Goal: Transaction & Acquisition: Obtain resource

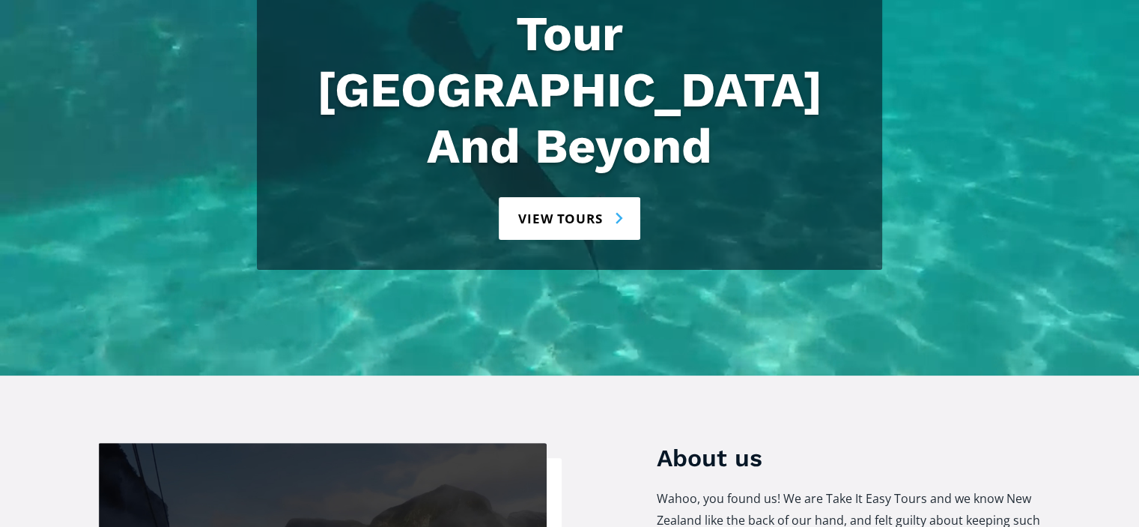
scroll to position [312, 0]
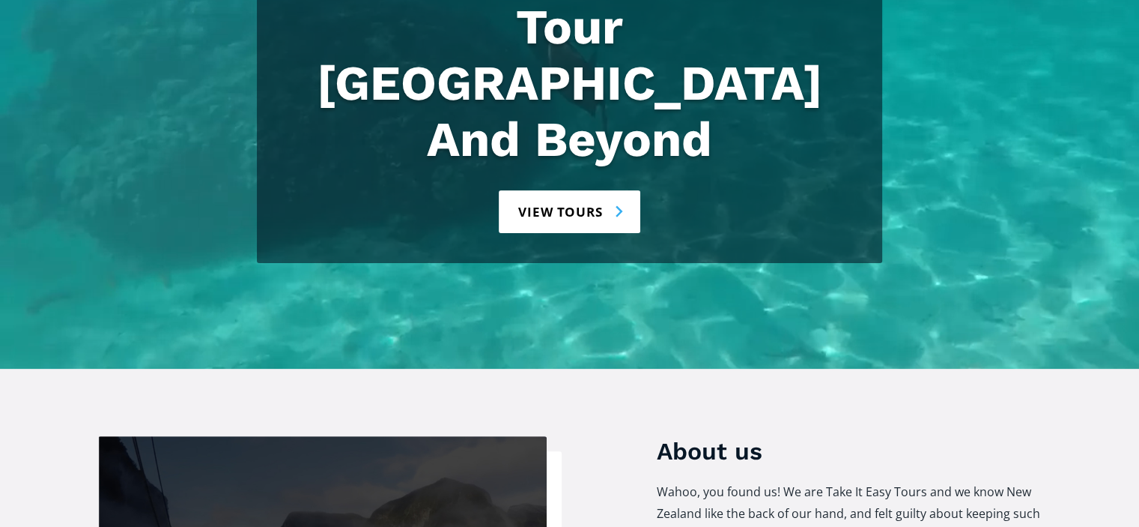
drag, startPoint x: 1145, startPoint y: 23, endPoint x: 1150, endPoint y: 50, distance: 27.5
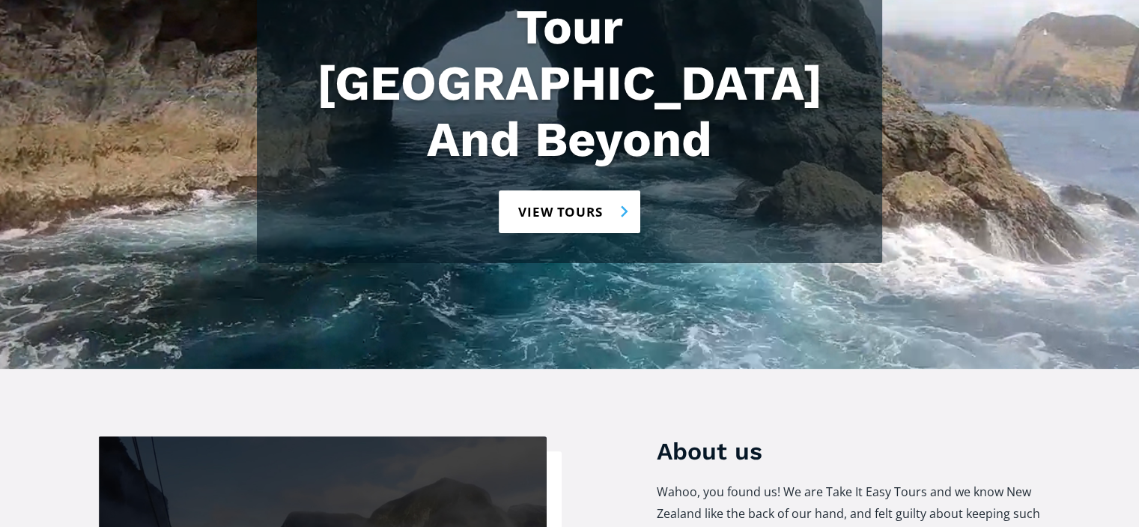
click at [574, 190] on link "View tours" at bounding box center [570, 211] width 142 height 43
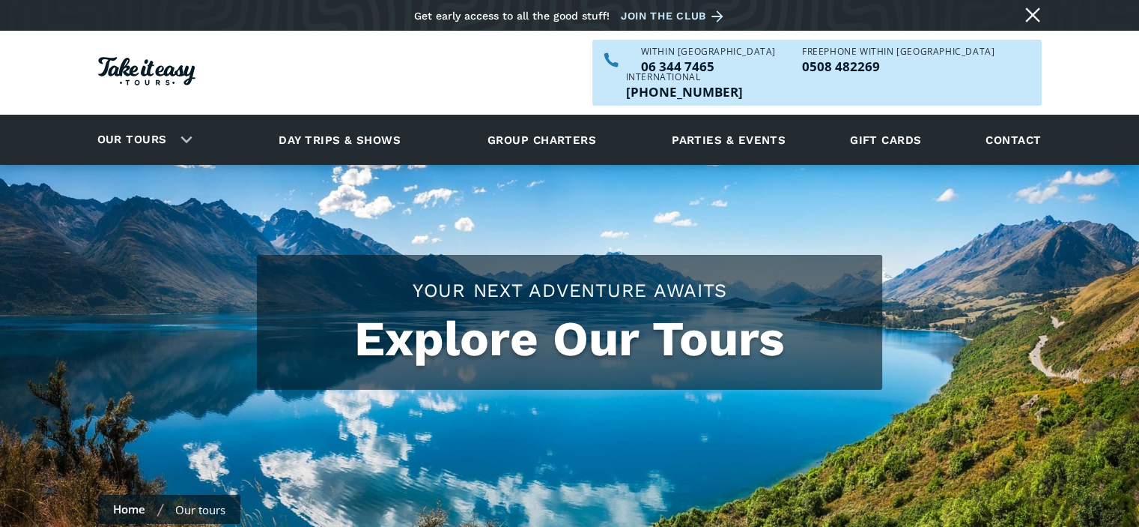
checkbox input "true"
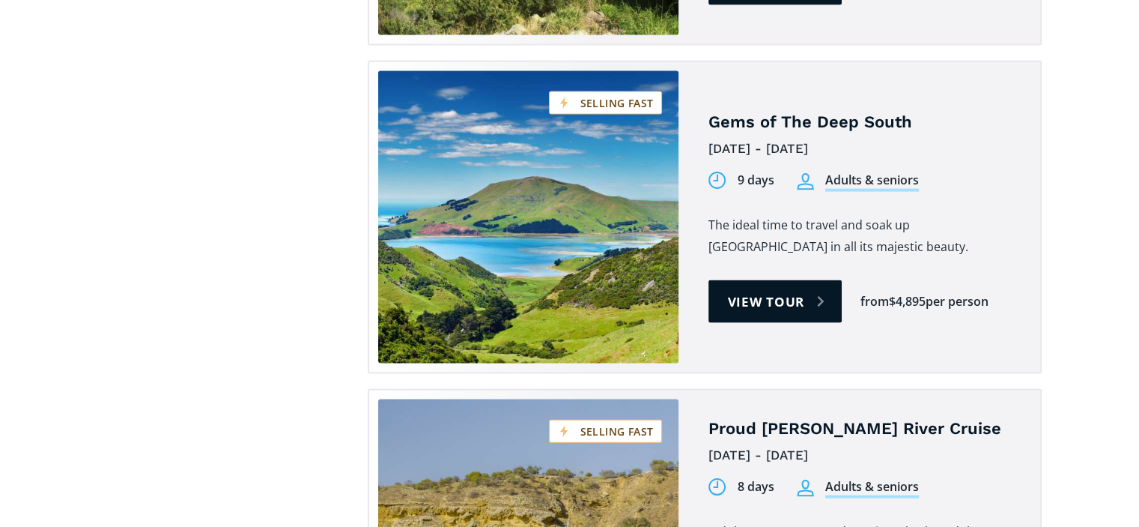
scroll to position [3135, 0]
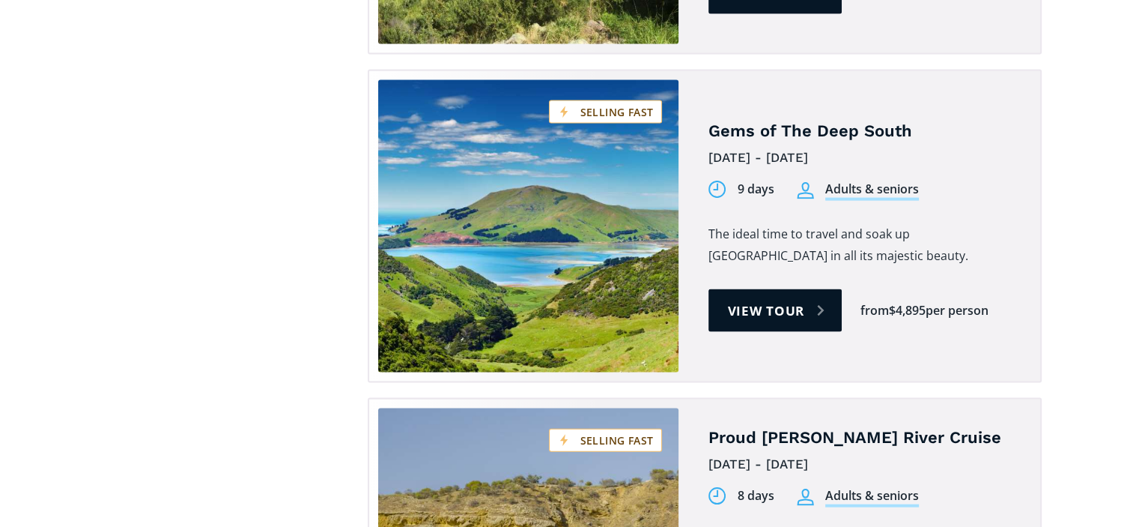
drag, startPoint x: 1142, startPoint y: 33, endPoint x: 1150, endPoint y: 254, distance: 221.1
click at [820, 289] on link "View tour" at bounding box center [776, 310] width 134 height 43
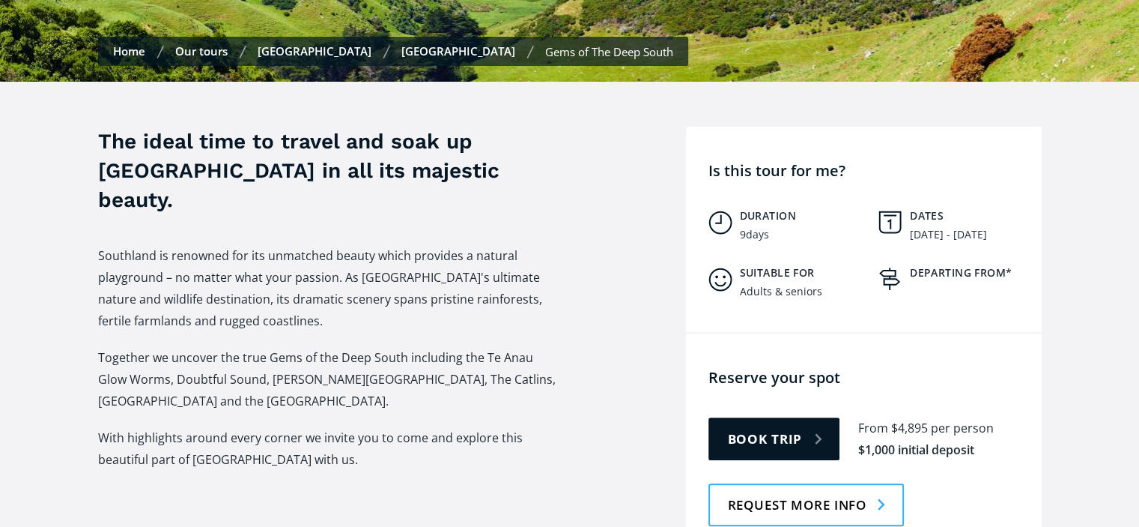
scroll to position [480, 0]
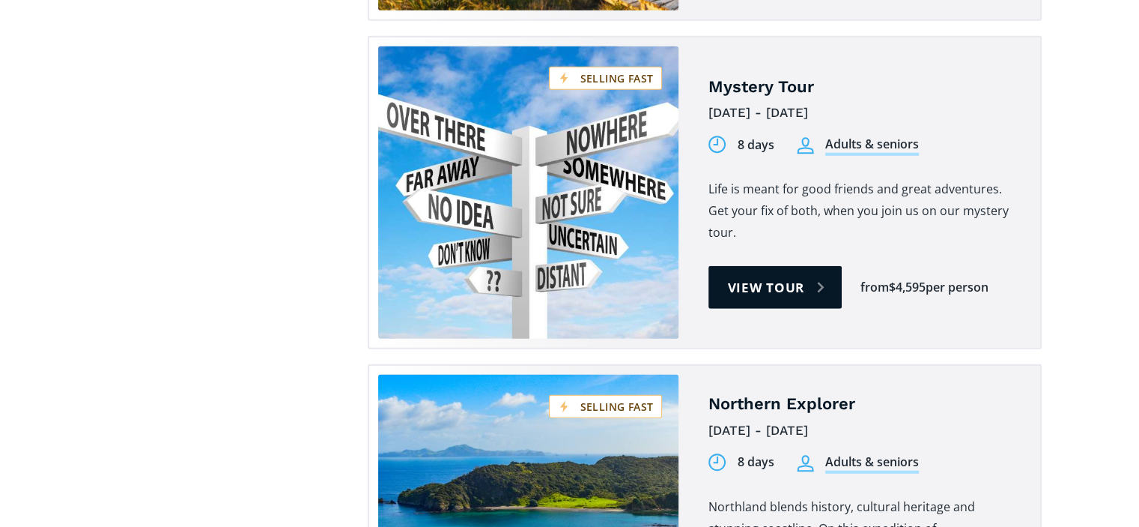
scroll to position [4162, 0]
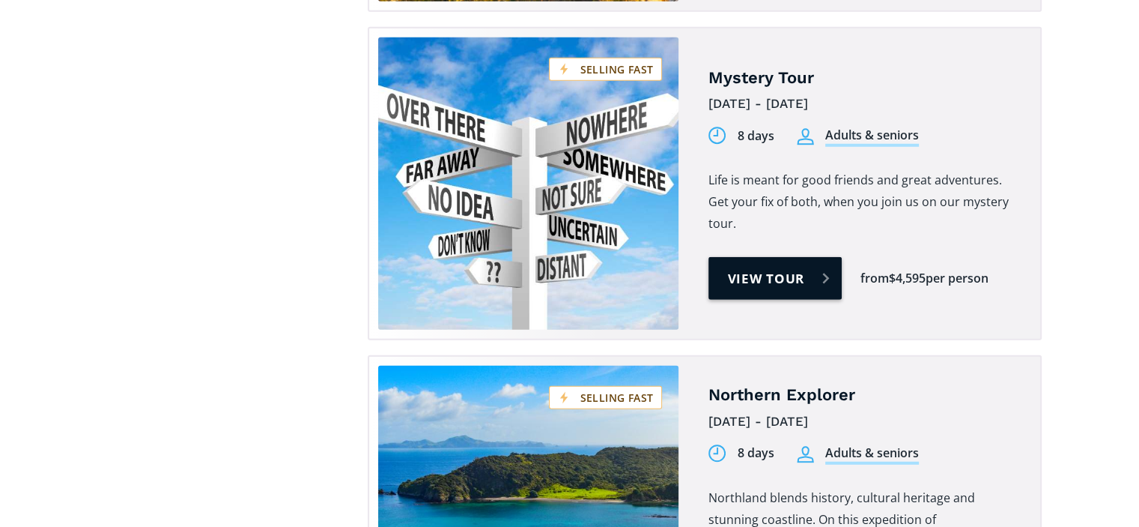
click at [822, 257] on link "View tour" at bounding box center [776, 278] width 134 height 43
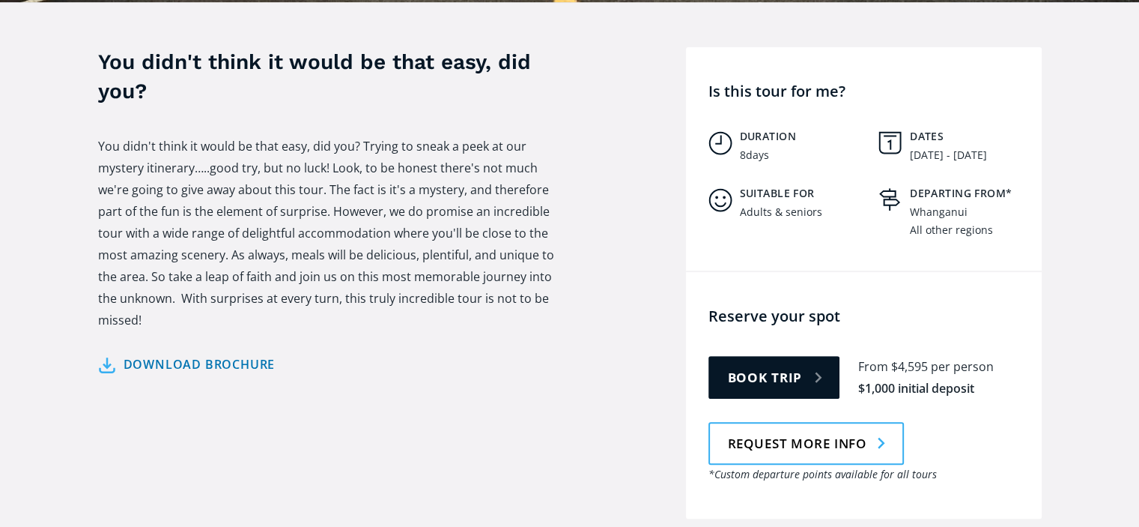
scroll to position [574, 0]
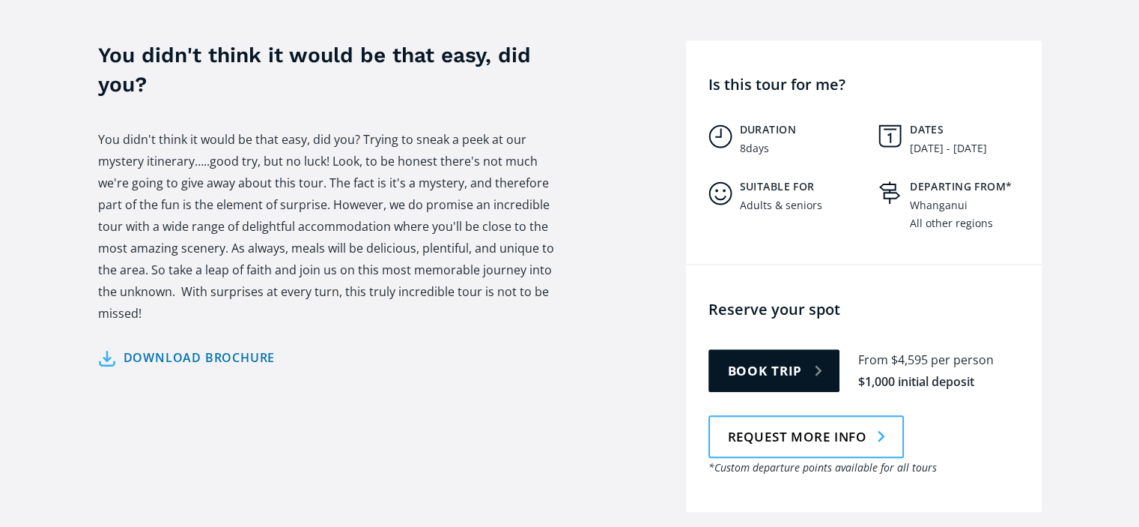
drag, startPoint x: 1145, startPoint y: 44, endPoint x: 1150, endPoint y: 92, distance: 48.2
click at [234, 347] on link "Download brochure" at bounding box center [187, 358] width 178 height 22
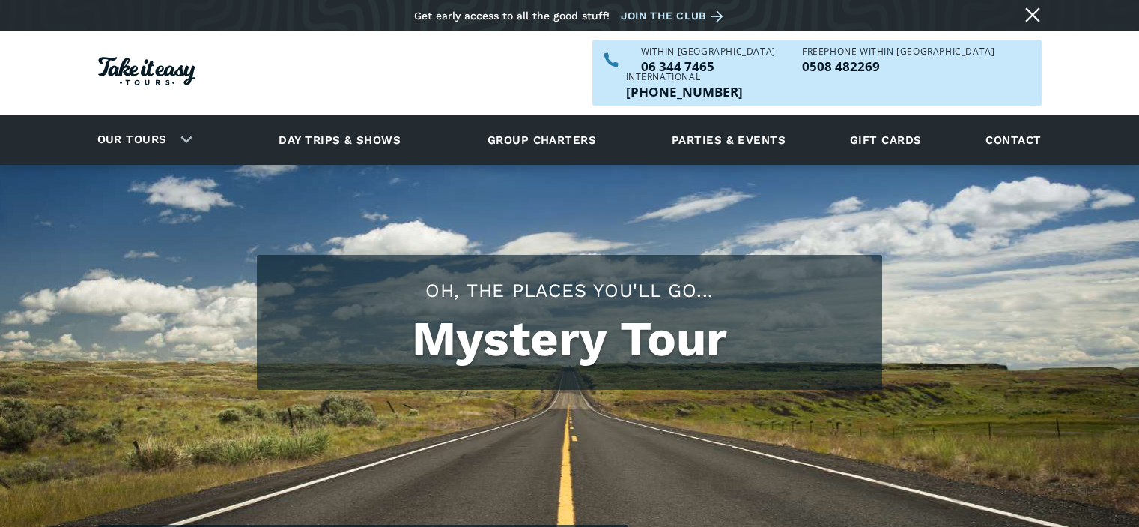
scroll to position [574, 0]
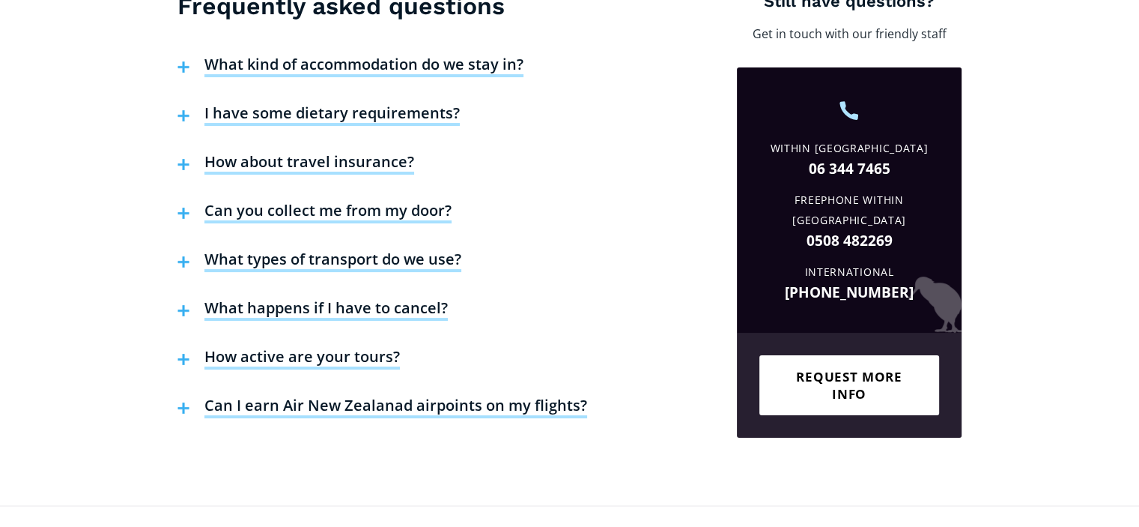
scroll to position [5957, 0]
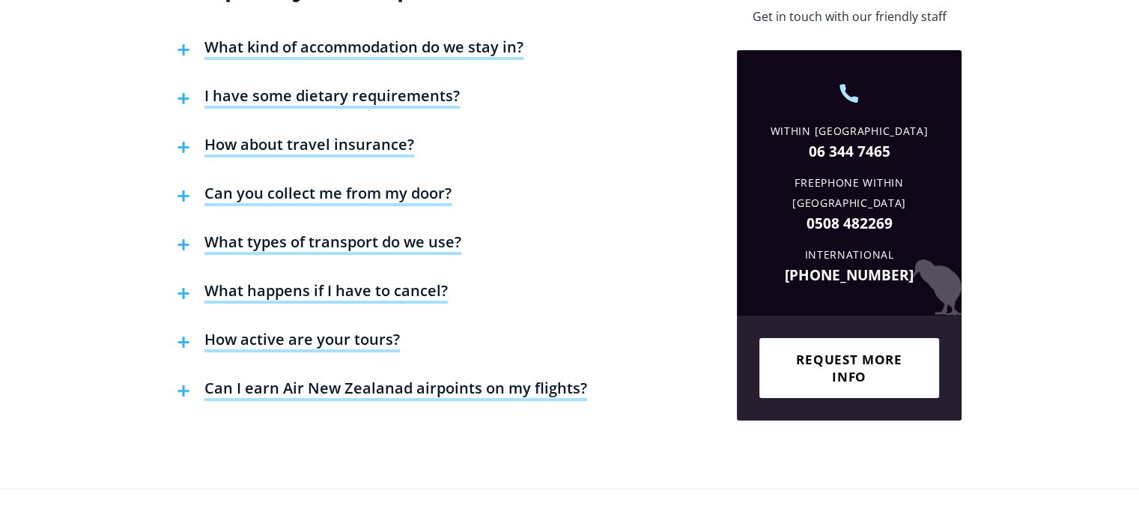
click at [303, 184] on h4 "Can you collect me from my door?" at bounding box center [327, 195] width 247 height 22
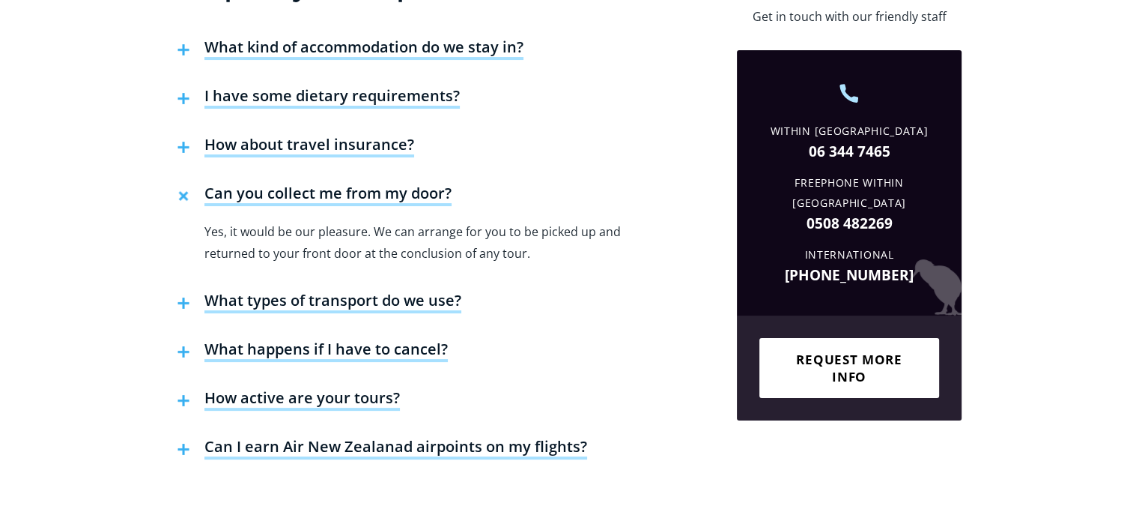
click at [303, 184] on h4 "Can you collect me from my door?" at bounding box center [327, 195] width 247 height 22
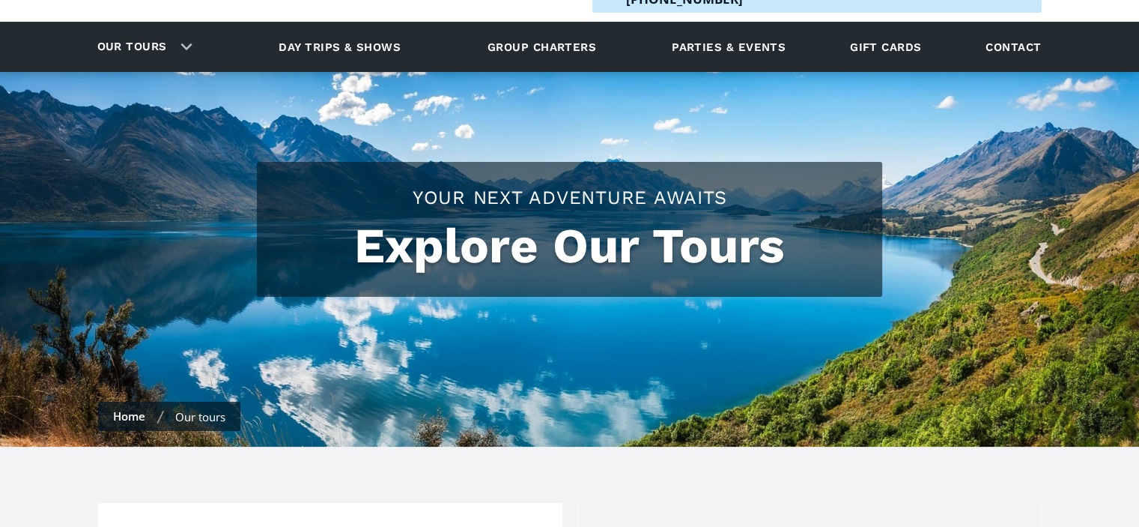
scroll to position [0, 0]
